Goal: Task Accomplishment & Management: Complete application form

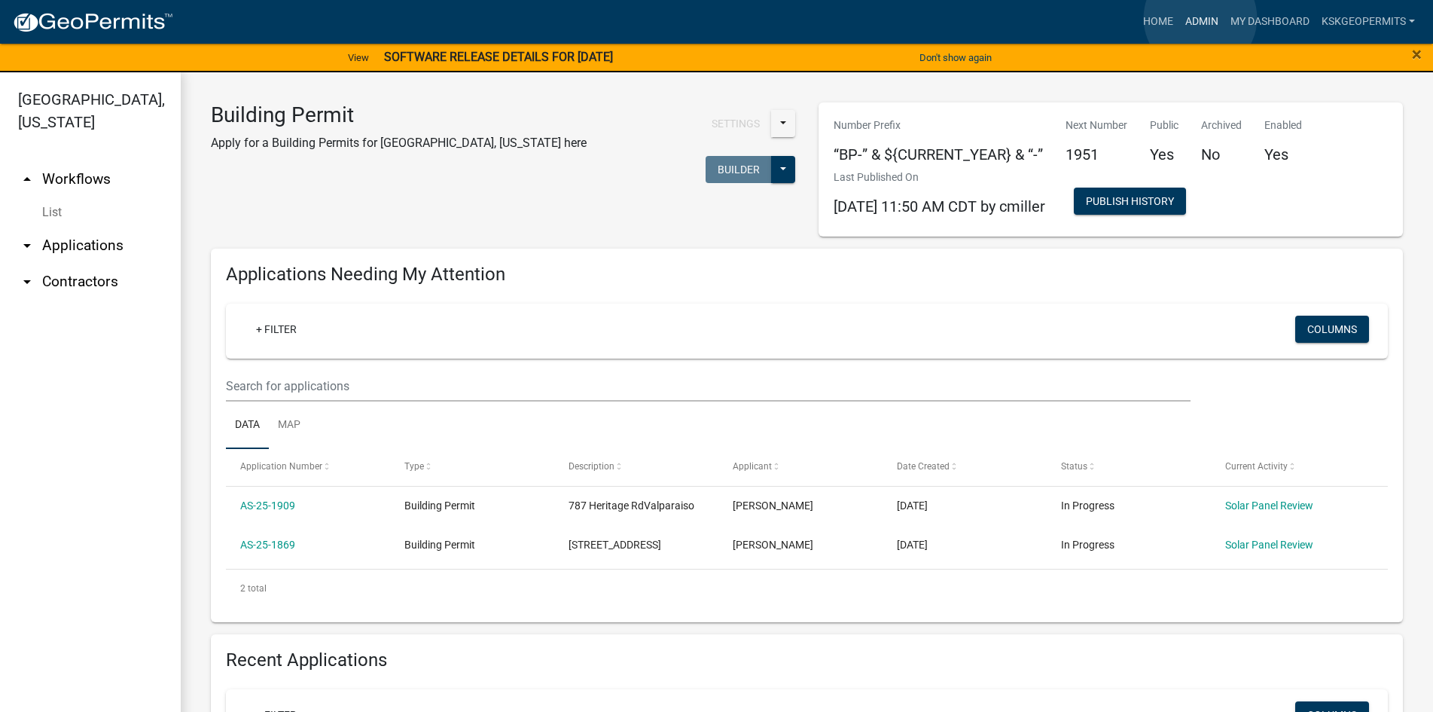
click at [1201, 18] on link "Admin" at bounding box center [1202, 22] width 45 height 29
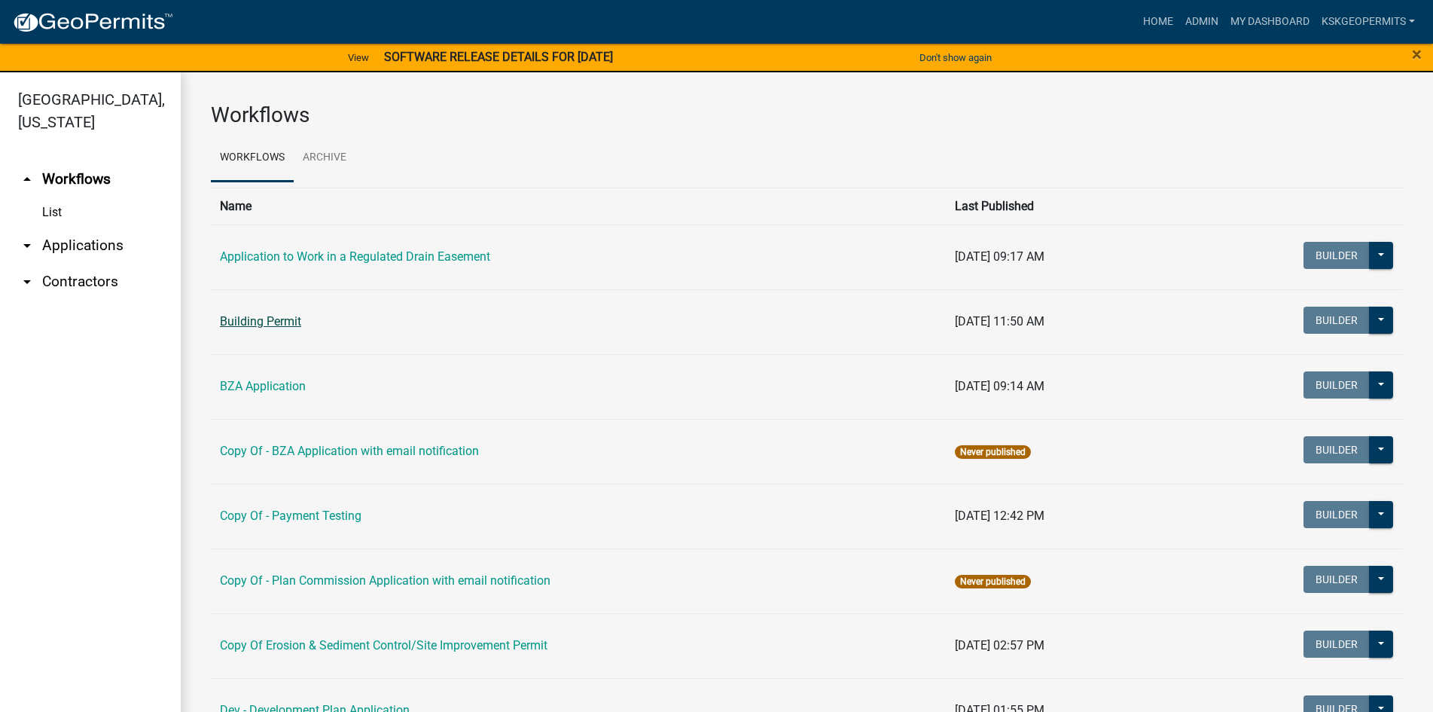
click at [250, 319] on link "Building Permit" at bounding box center [260, 321] width 81 height 14
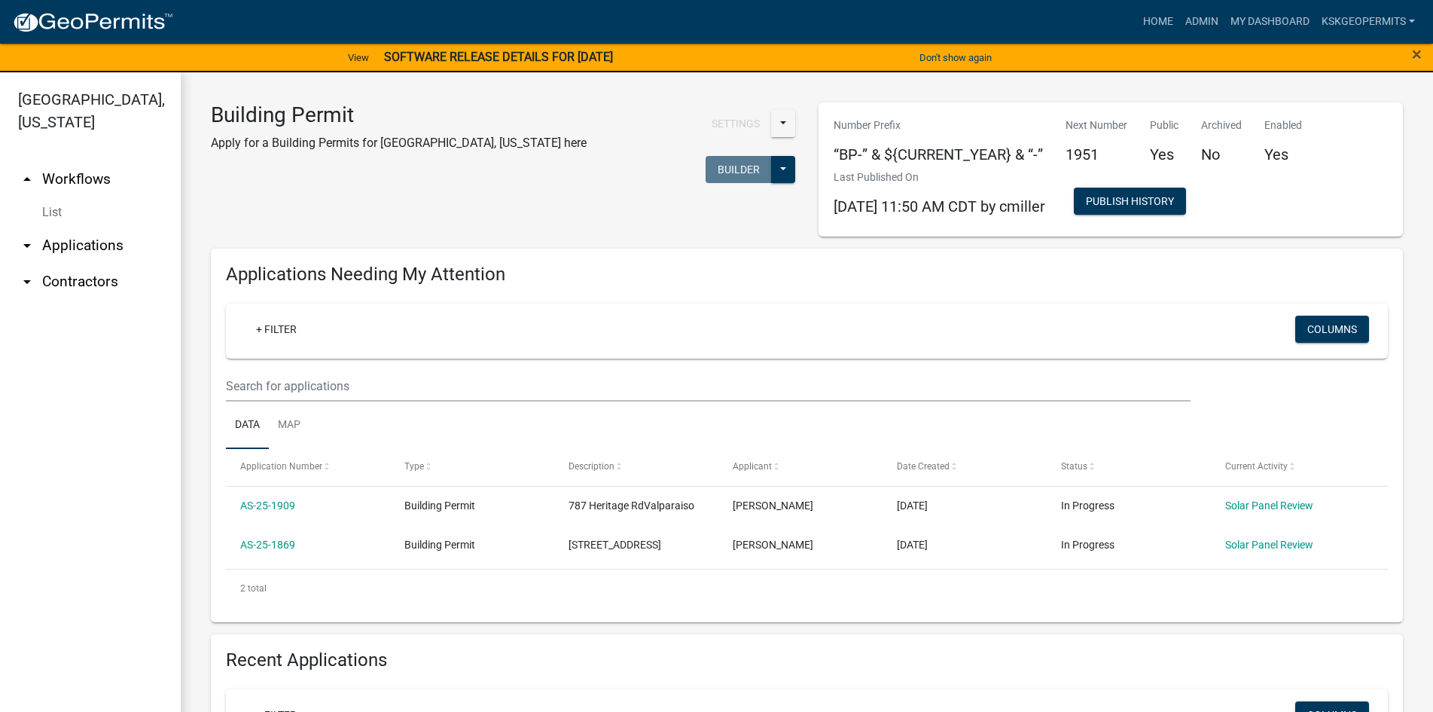
click at [105, 227] on link "arrow_drop_down Applications" at bounding box center [90, 245] width 181 height 36
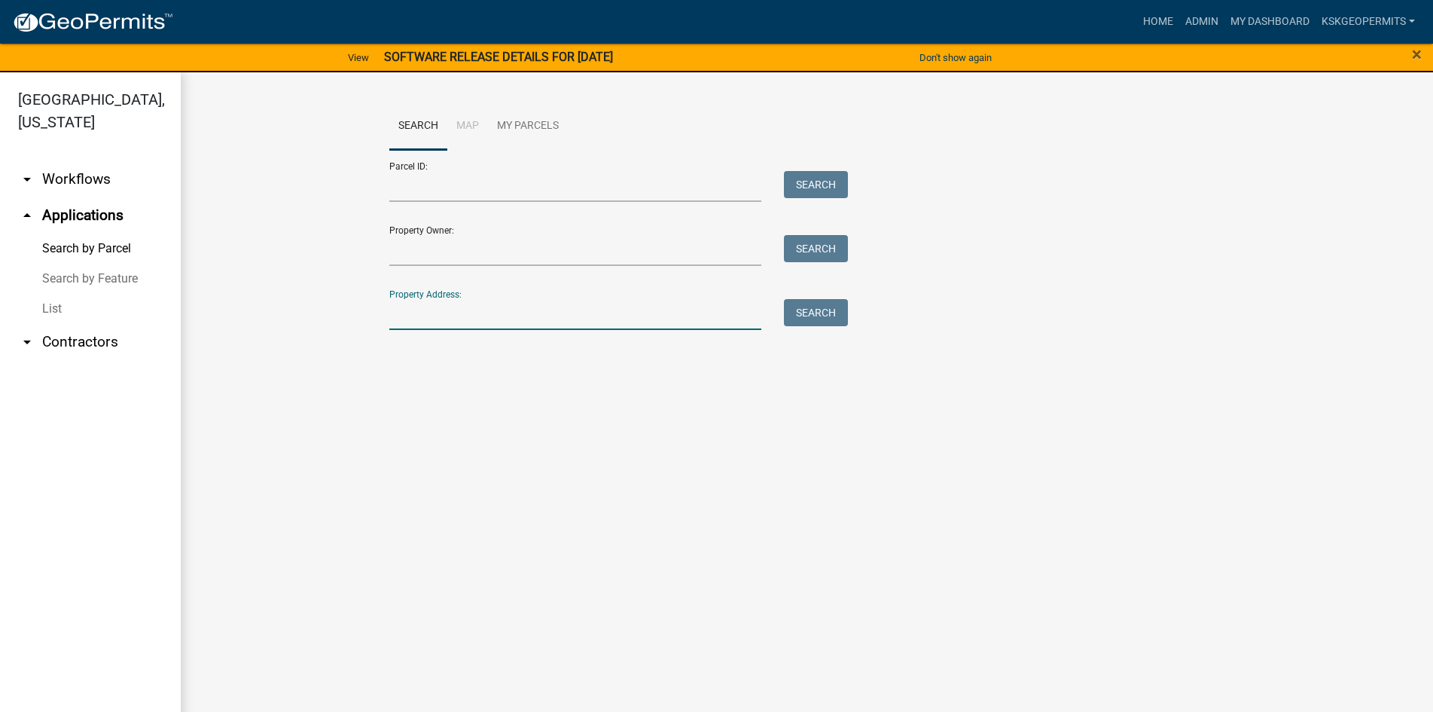
click at [433, 310] on input "Property Address:" at bounding box center [575, 314] width 373 height 31
type input "787 Heritage"
click at [820, 313] on button "Search" at bounding box center [816, 312] width 64 height 27
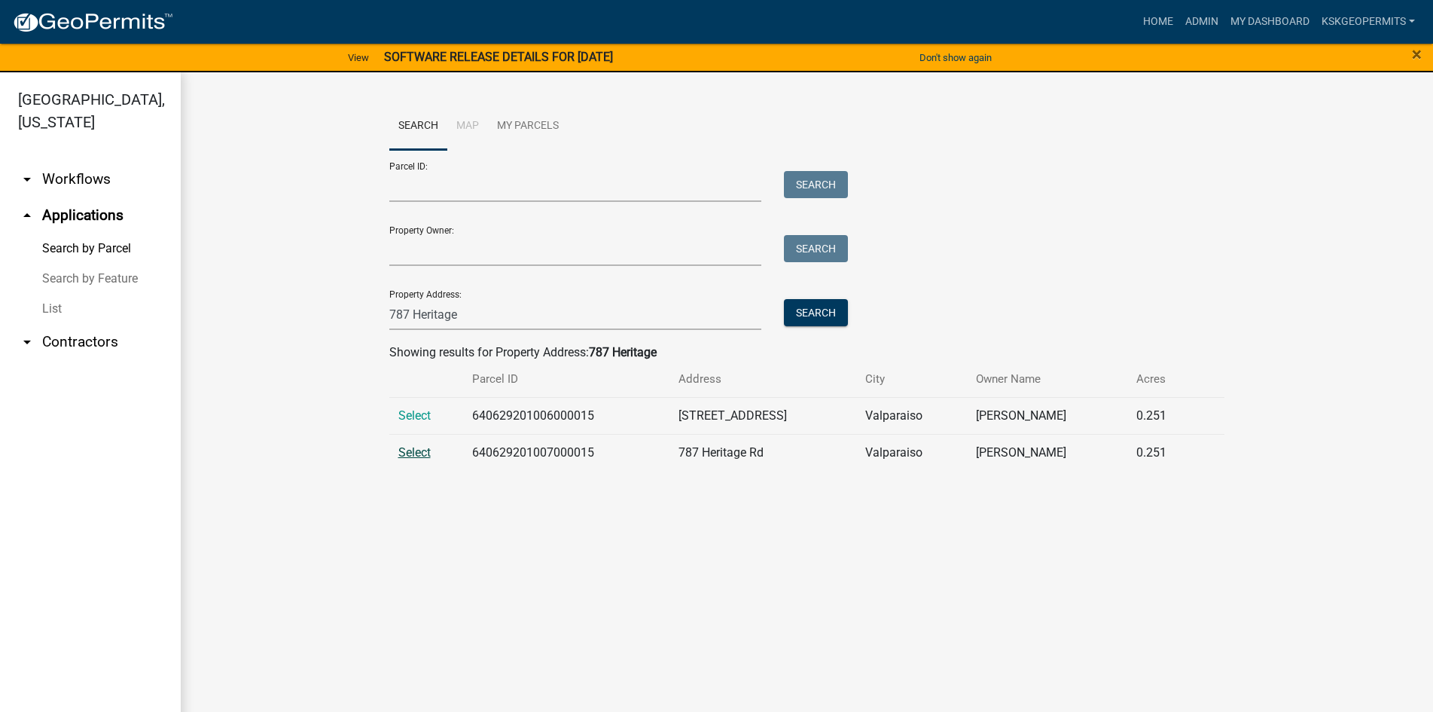
click at [417, 454] on span "Select" at bounding box center [414, 452] width 32 height 14
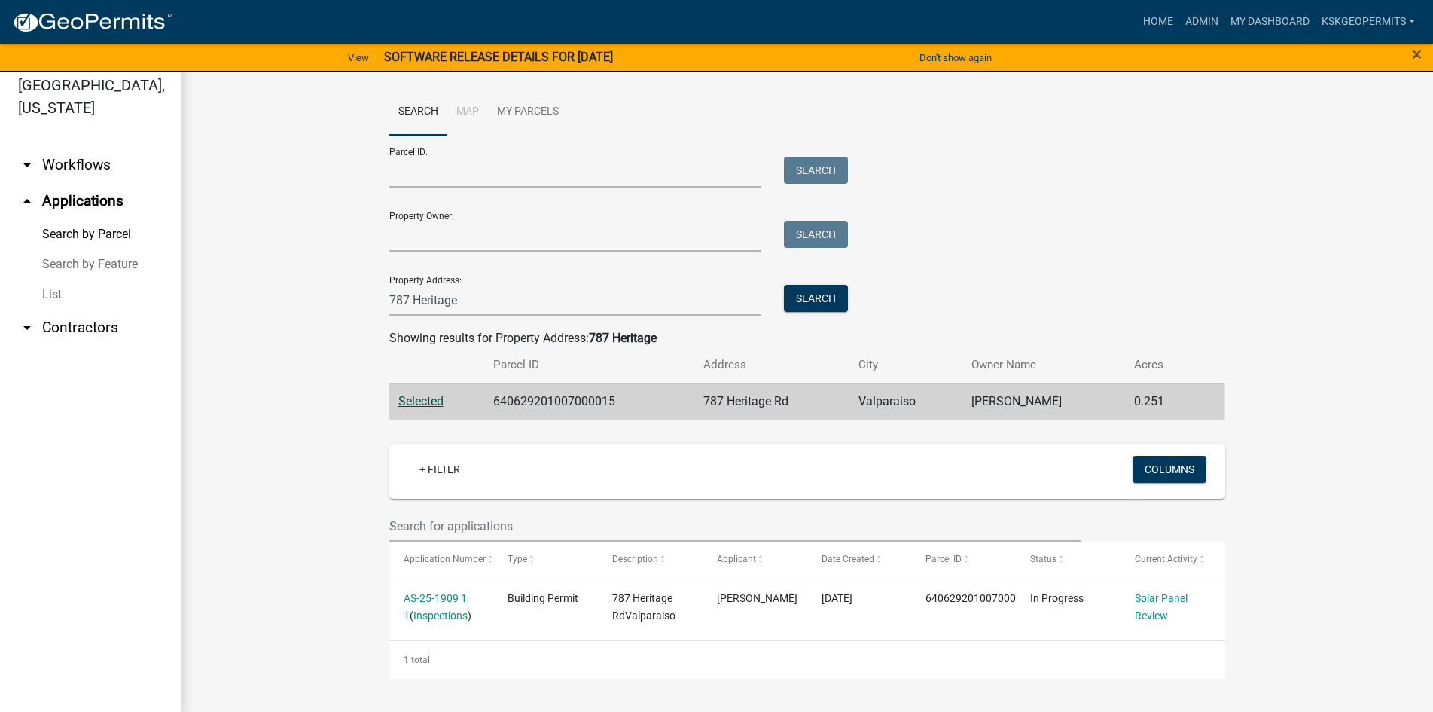
scroll to position [18, 0]
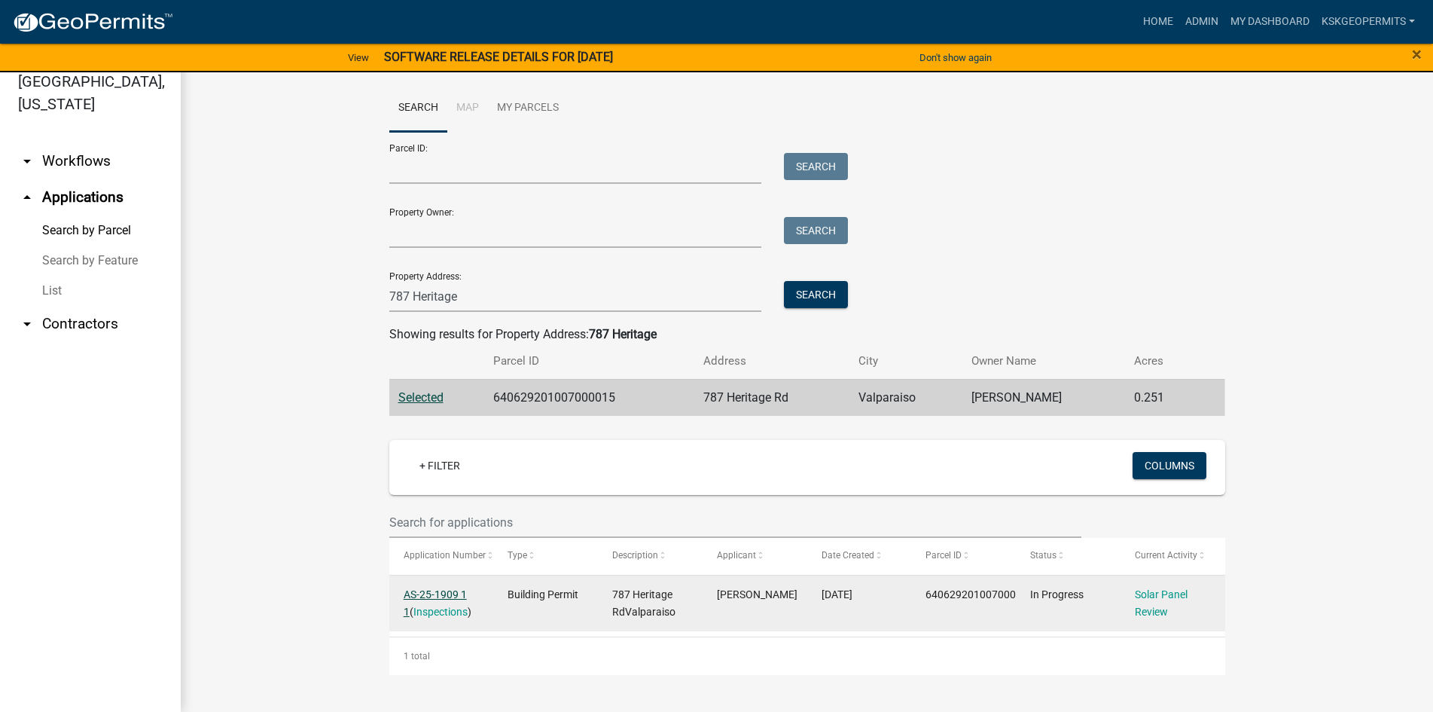
click at [448, 591] on link "AS-25-1909 1 1" at bounding box center [435, 602] width 63 height 29
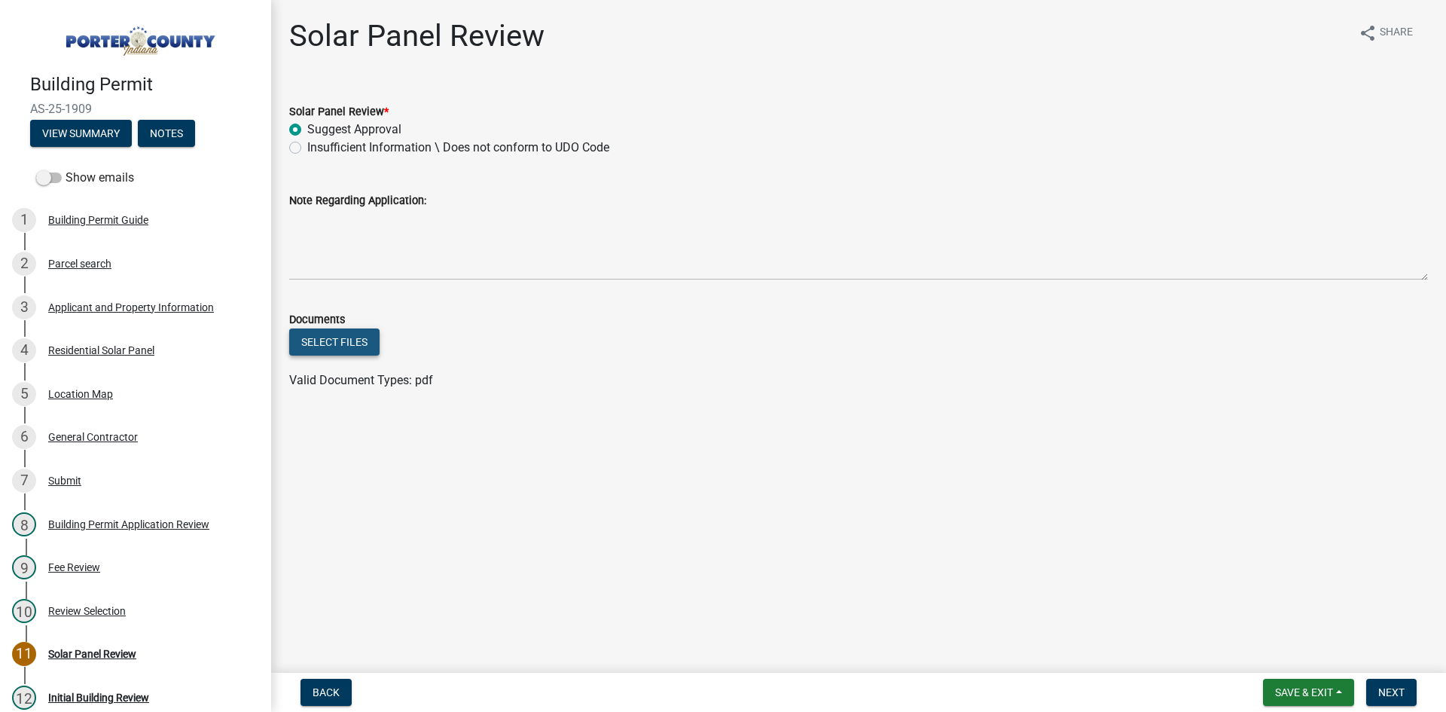
click at [335, 342] on button "Select files" at bounding box center [334, 341] width 90 height 27
click at [106, 345] on div "Residential Solar Panel" at bounding box center [101, 350] width 106 height 11
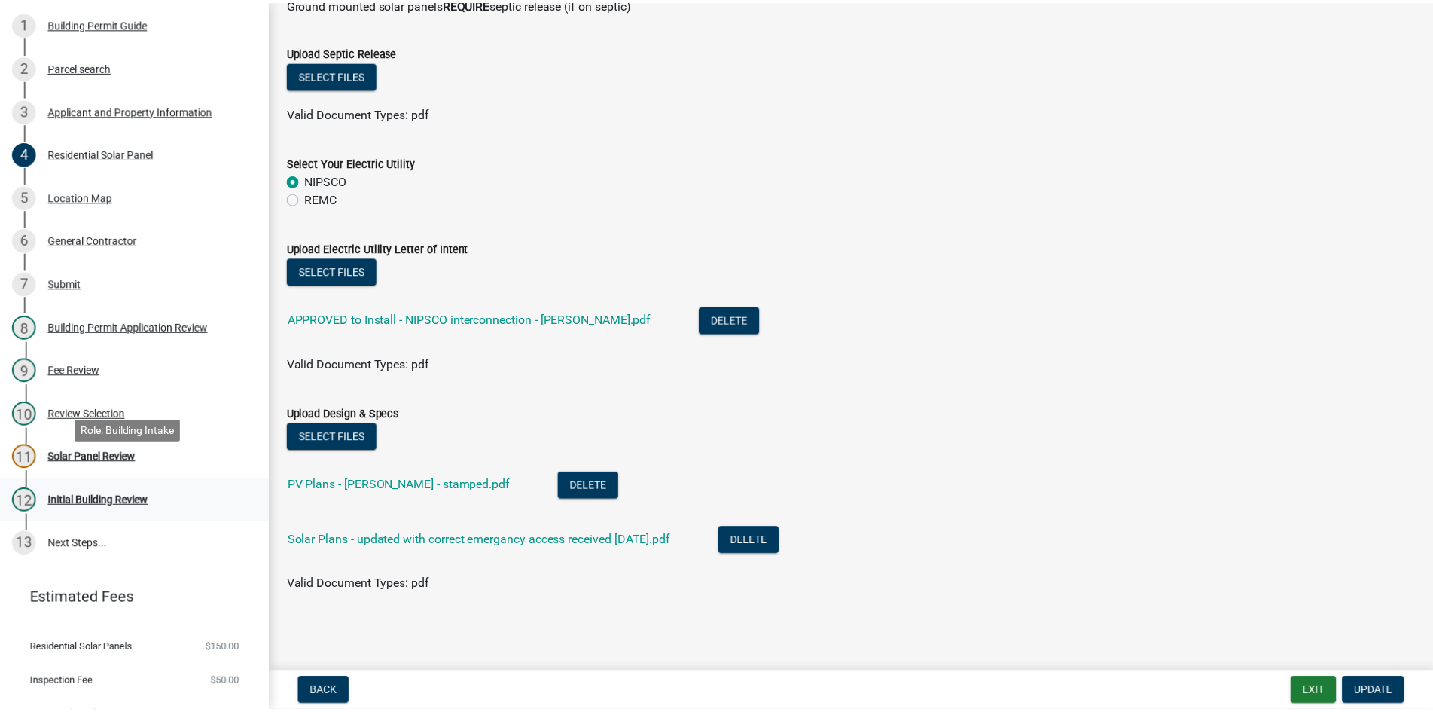
scroll to position [222, 0]
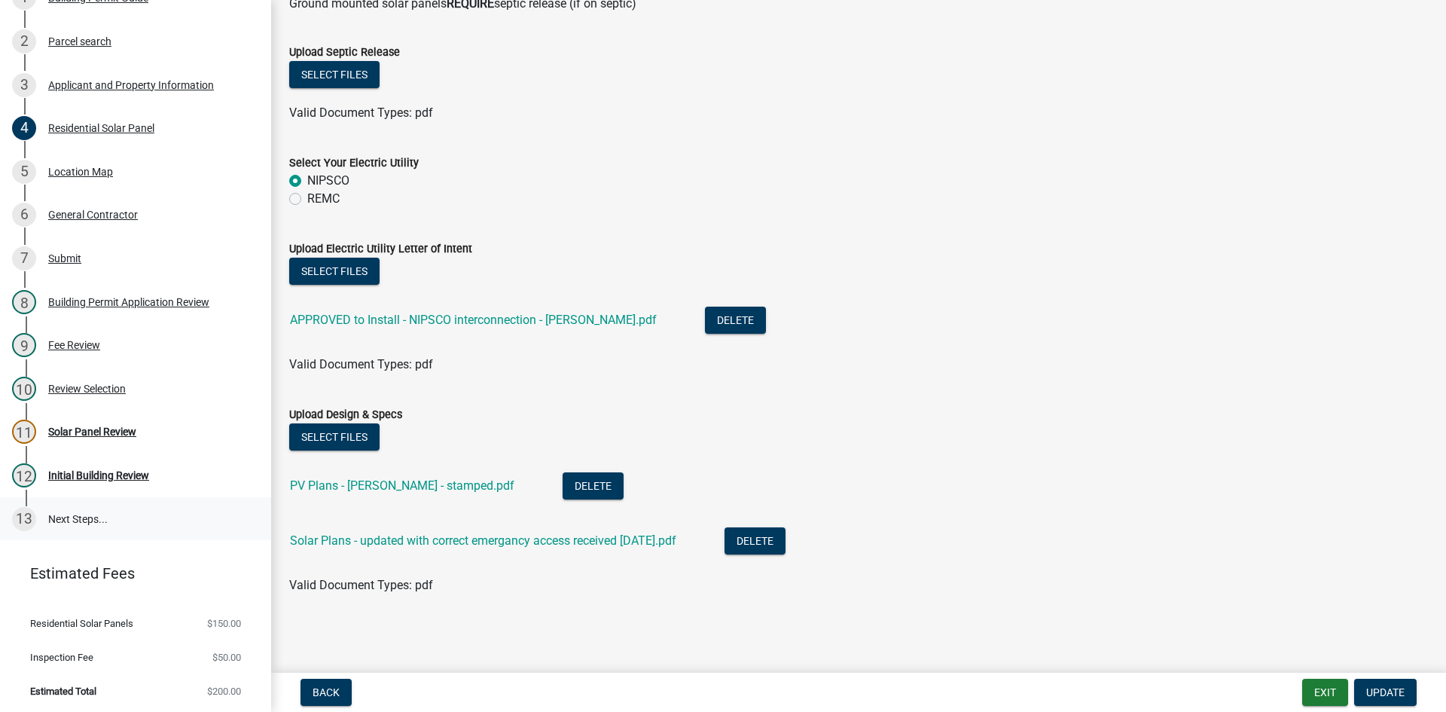
click at [79, 515] on link "13 Next Steps..." at bounding box center [135, 519] width 271 height 44
click at [99, 470] on div "Initial Building Review" at bounding box center [98, 475] width 101 height 11
click at [104, 472] on div "Initial Building Review" at bounding box center [98, 475] width 101 height 11
click at [1328, 692] on button "Exit" at bounding box center [1325, 692] width 46 height 27
